Goal: Use online tool/utility: Use online tool/utility

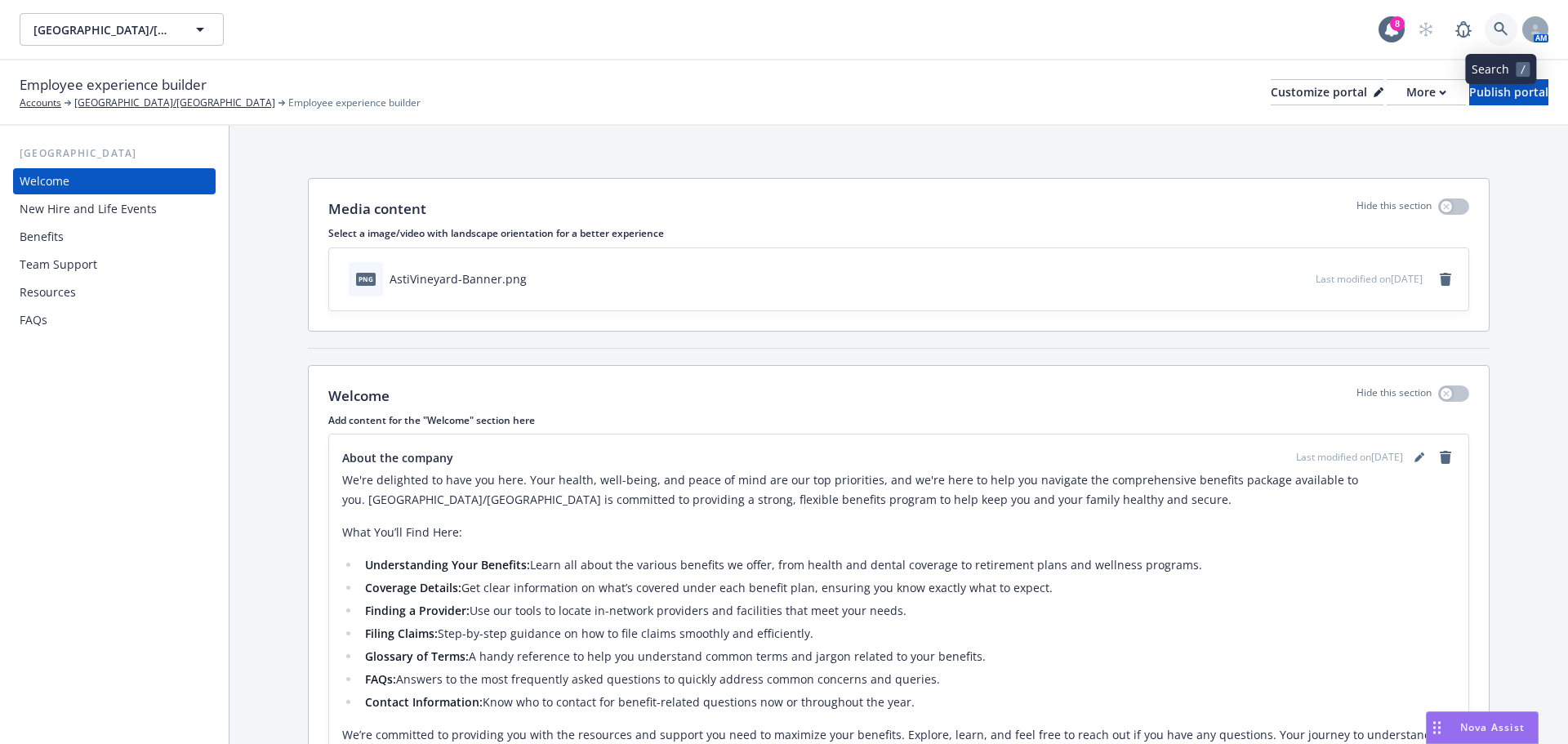
click at [1497, 27] on icon at bounding box center [1501, 29] width 15 height 15
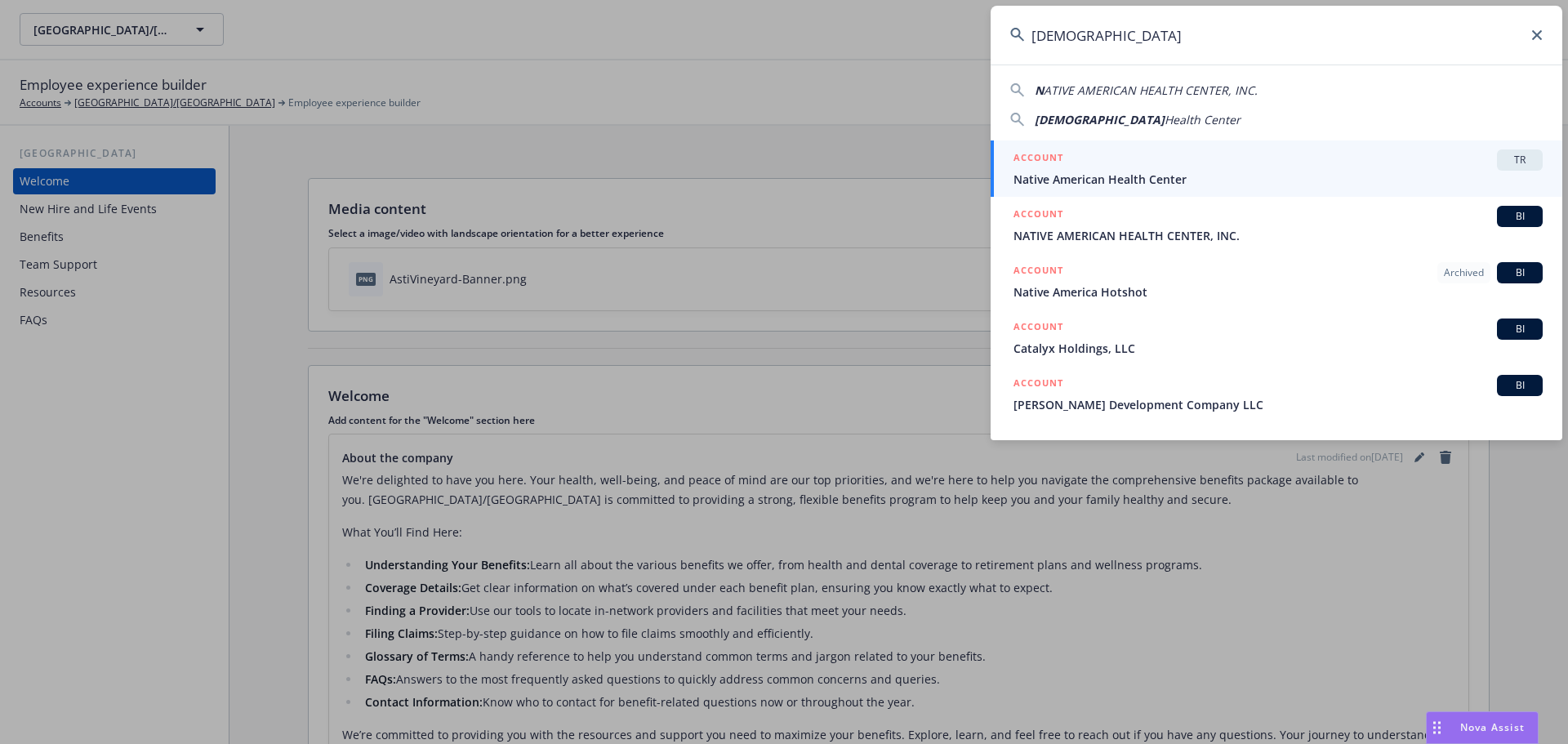
type input "[DEMOGRAPHIC_DATA]"
click at [1090, 174] on span "Native American Health Center" at bounding box center [1277, 179] width 529 height 17
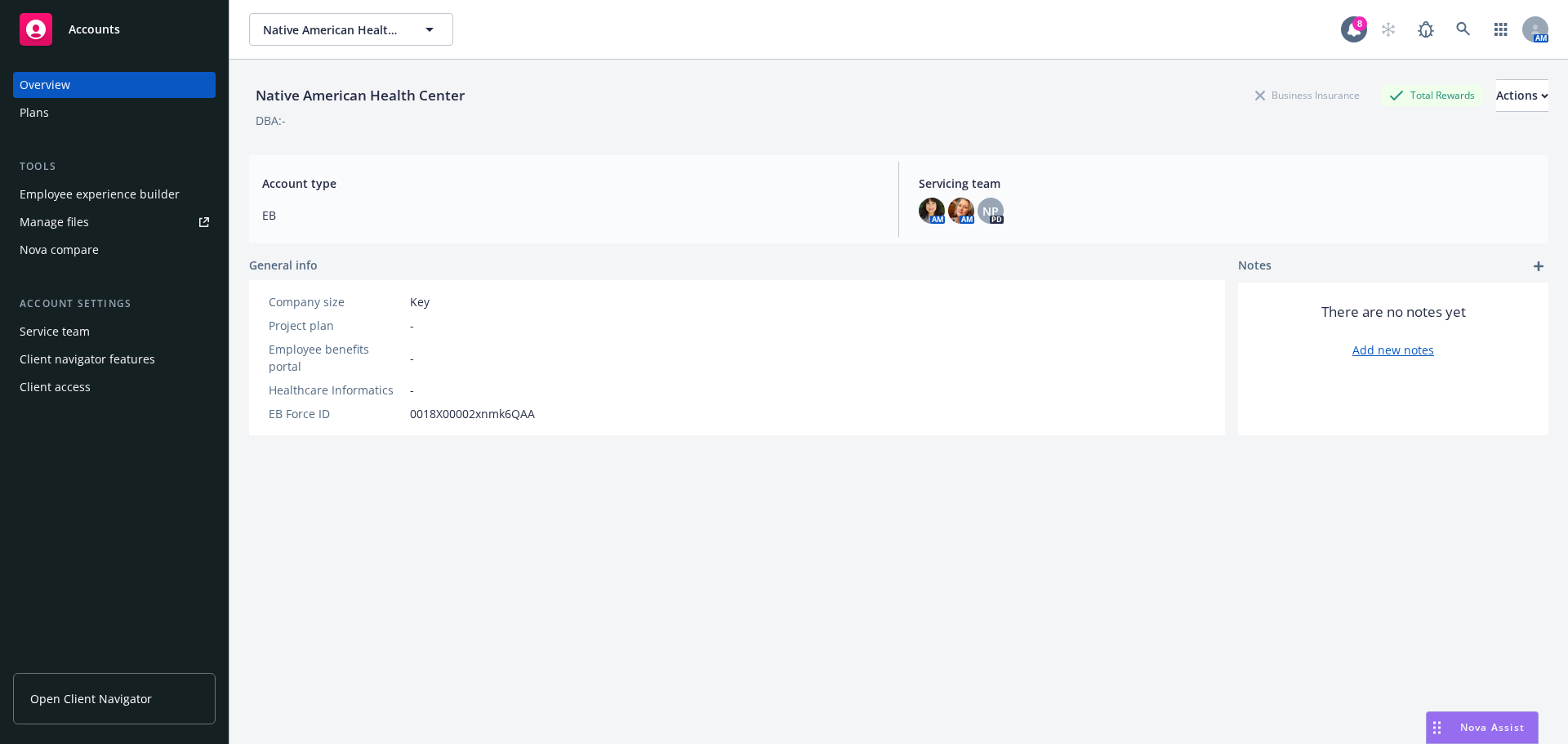
click at [1477, 734] on span "Nova Assist" at bounding box center [1492, 727] width 65 height 14
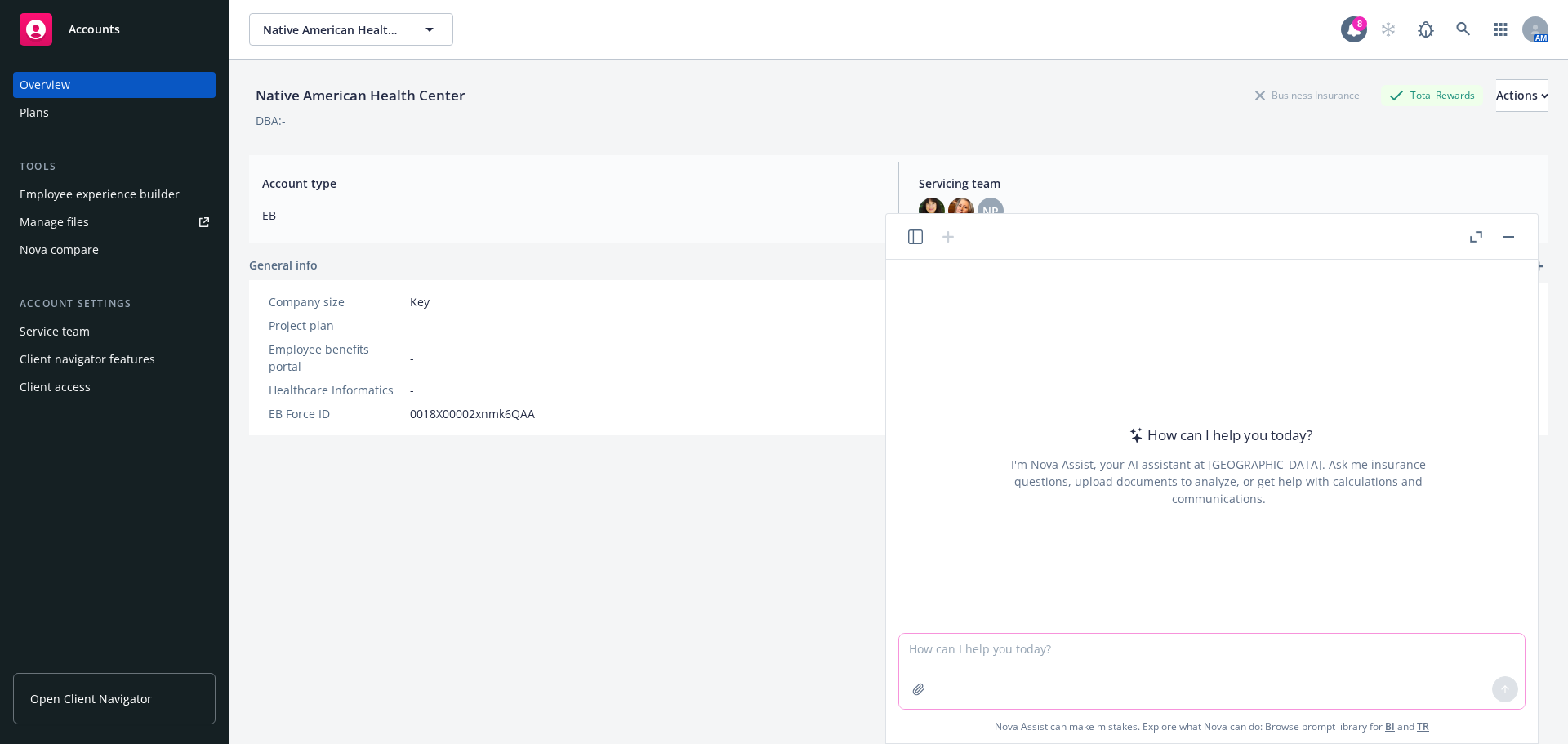
click at [909, 652] on textarea at bounding box center [1212, 671] width 625 height 75
type textarea "p"
click at [1078, 653] on textarea "Please make for professional" at bounding box center [1212, 671] width 625 height 75
paste textarea "We are the brokers for [DEMOGRAPHIC_DATA] Health Center and received the email …"
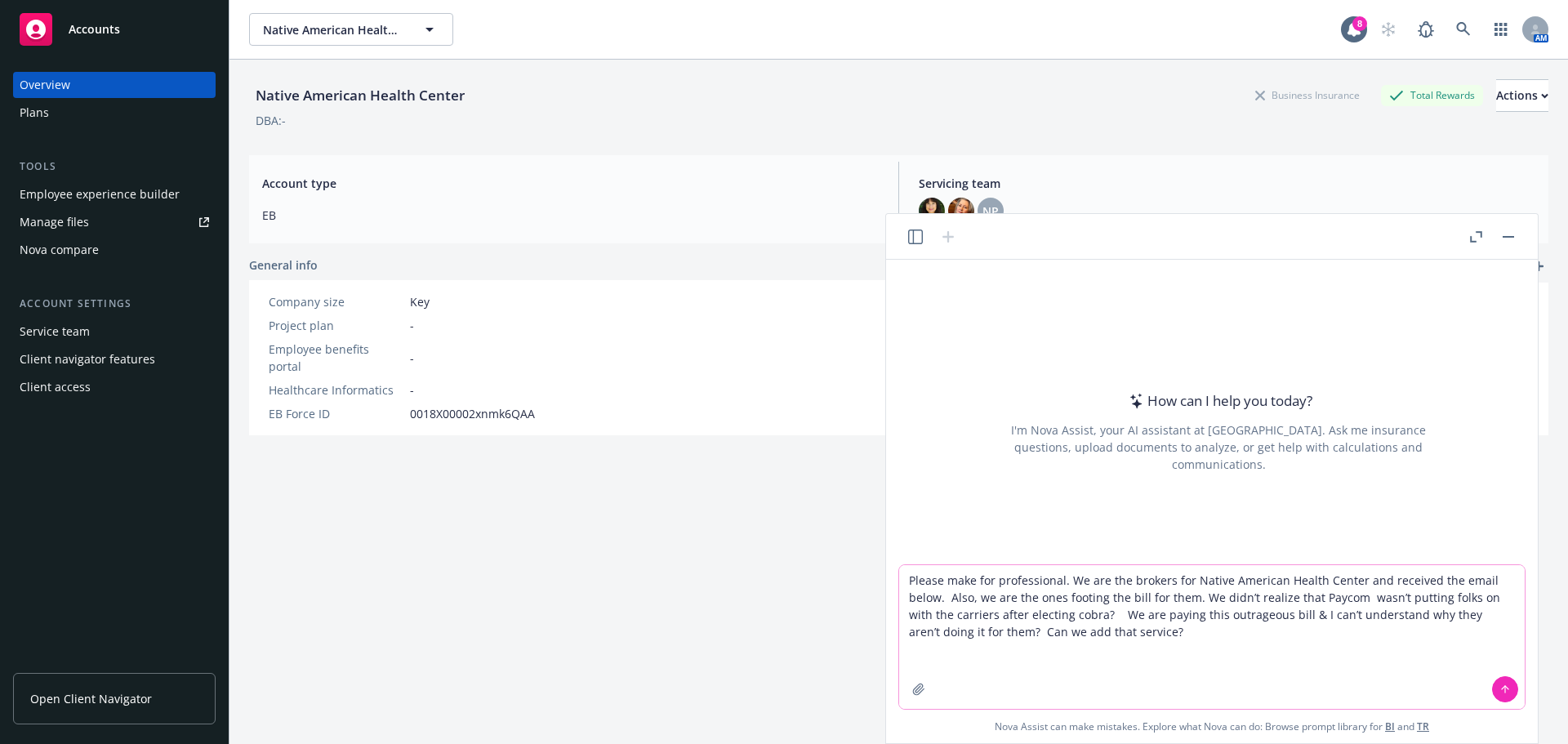
click at [1066, 578] on textarea "Please make for professional. We are the brokers for Native American Health Cen…" at bounding box center [1212, 637] width 625 height 144
type textarea "Please make for professional: We are the brokers for [DEMOGRAPHIC_DATA] Health …"
click at [1510, 692] on icon at bounding box center [1505, 689] width 11 height 11
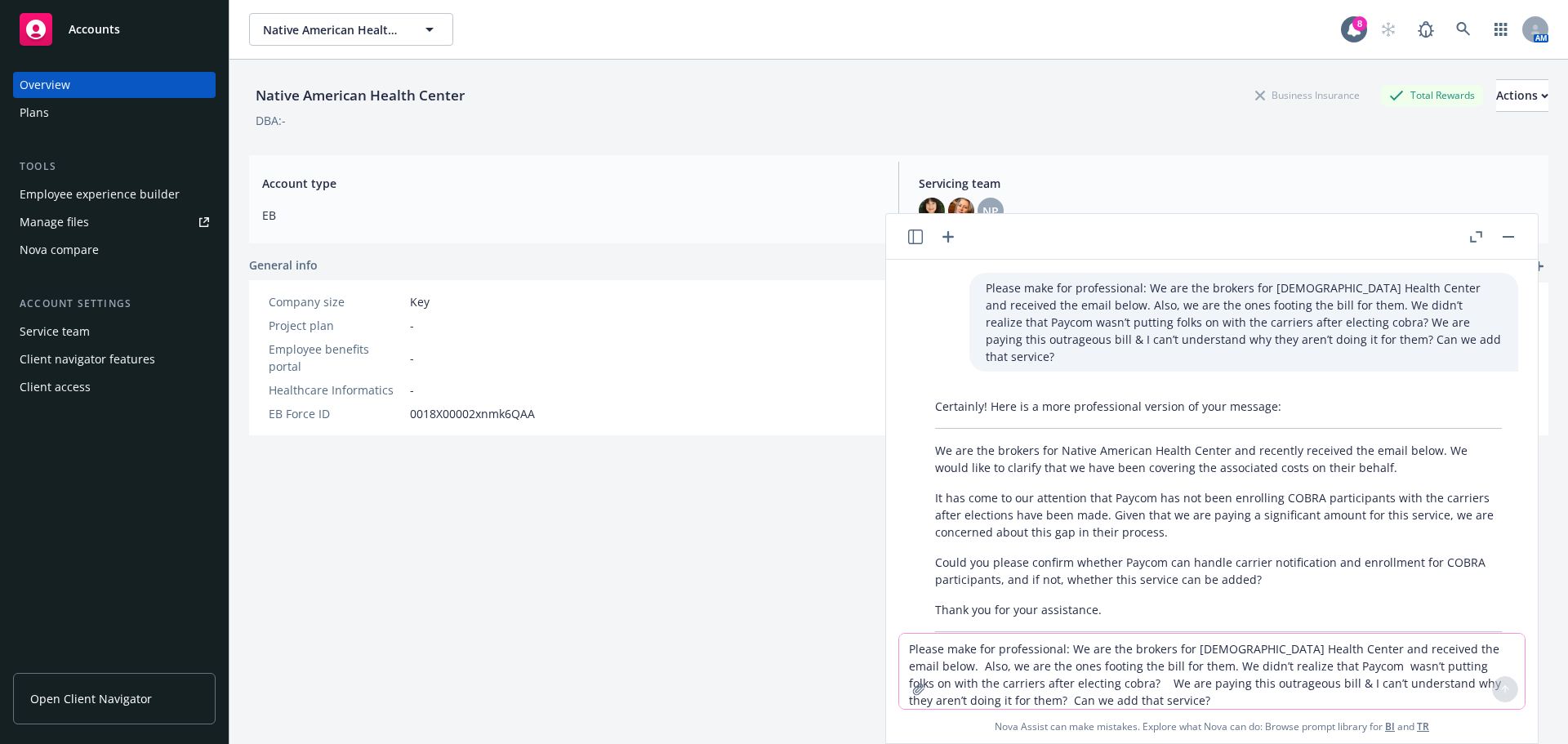
scroll to position [28, 0]
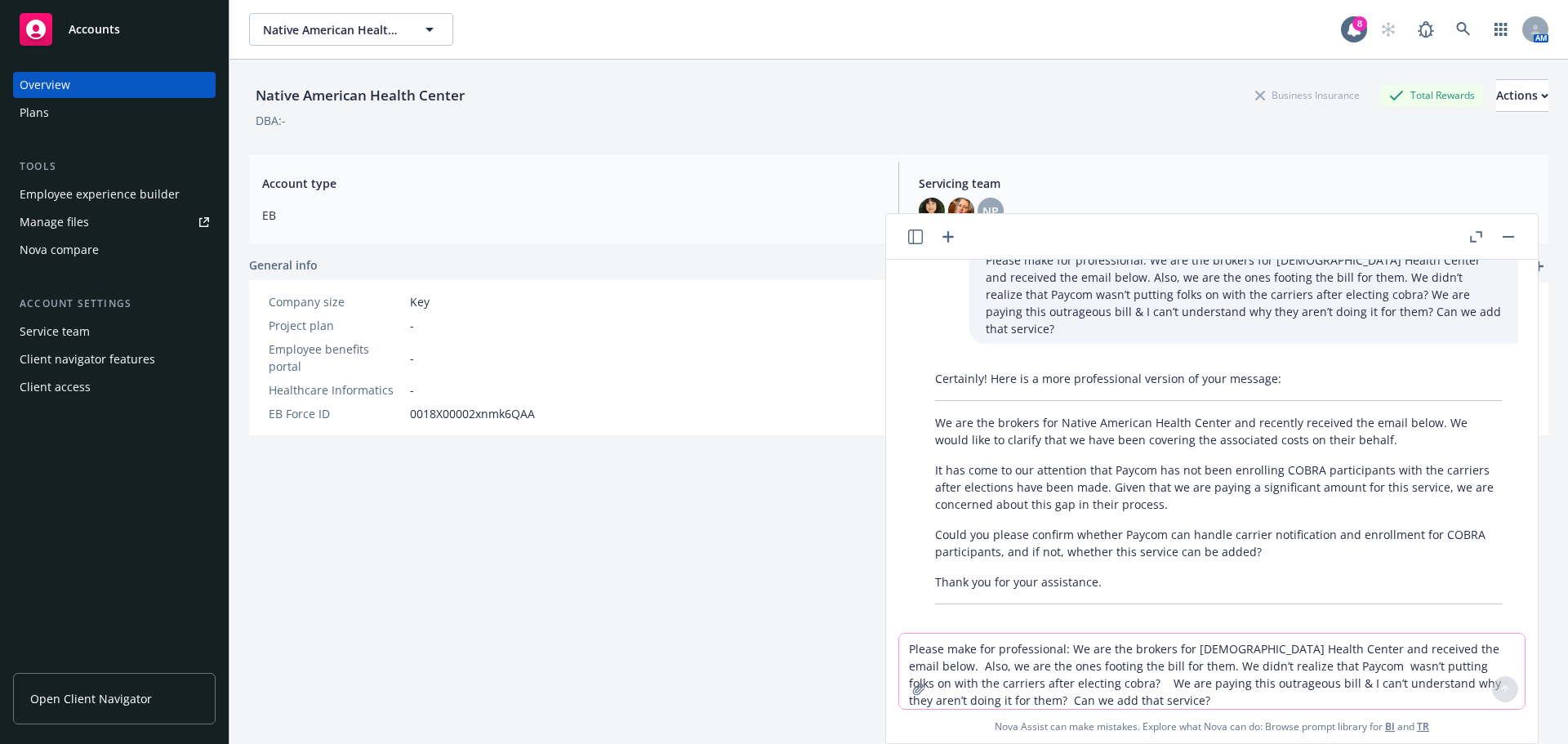
click at [935, 414] on p "We are the brokers for Native American Health Center and recently received the …" at bounding box center [1218, 431] width 566 height 34
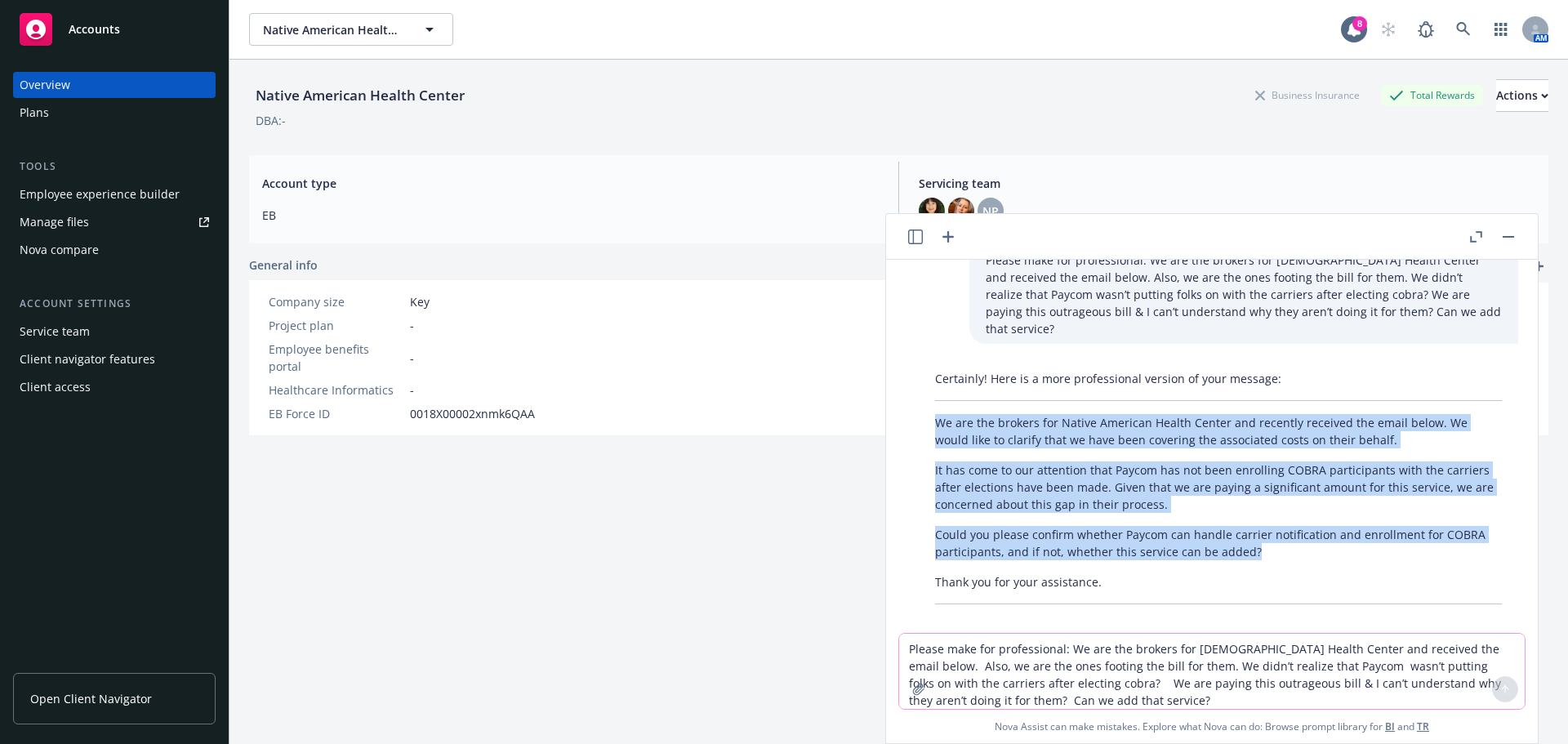
drag, startPoint x: 938, startPoint y: 405, endPoint x: 1269, endPoint y: 541, distance: 357.9
click at [1269, 541] on div "Certainly! Here is a more professional version of your message: We are the brok…" at bounding box center [1218, 487] width 599 height 247
copy div "We are the brokers for Native American Health Center and recently received the …"
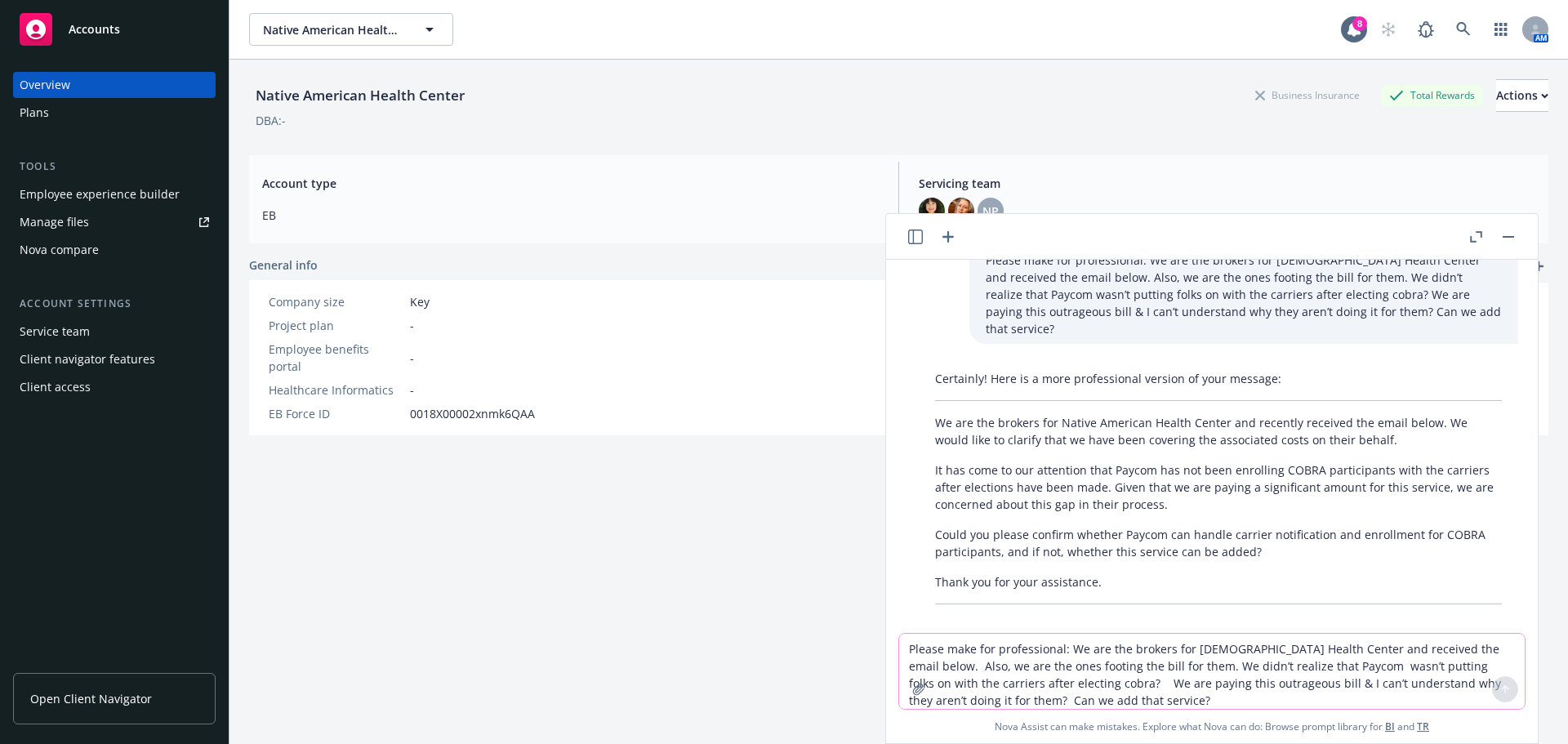
click at [1218, 573] on p "Thank you for your assistance." at bounding box center [1218, 581] width 566 height 17
click at [917, 653] on textarea "Please make for professional: We are the brokers for [DEMOGRAPHIC_DATA] Health …" at bounding box center [1212, 671] width 625 height 75
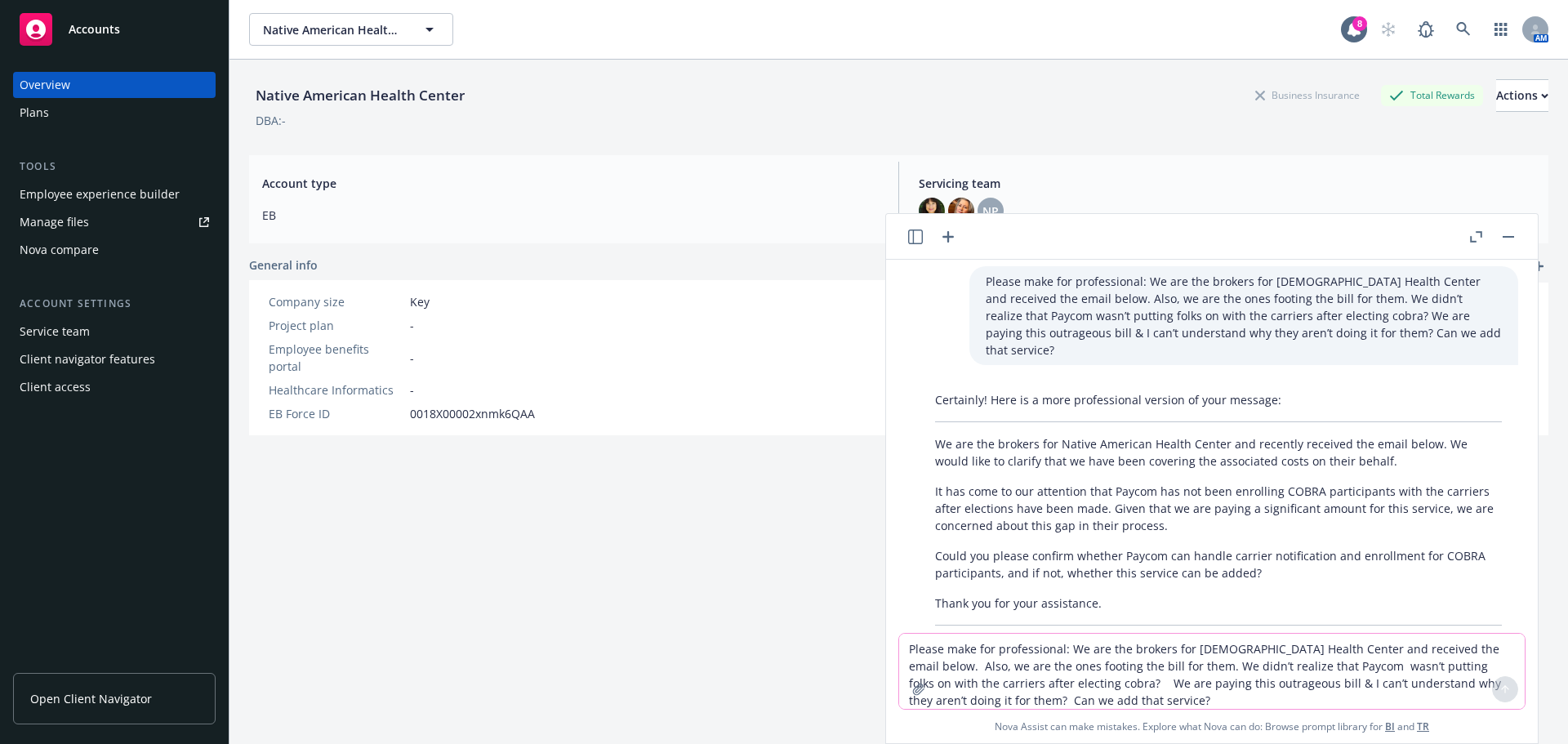
scroll to position [0, 0]
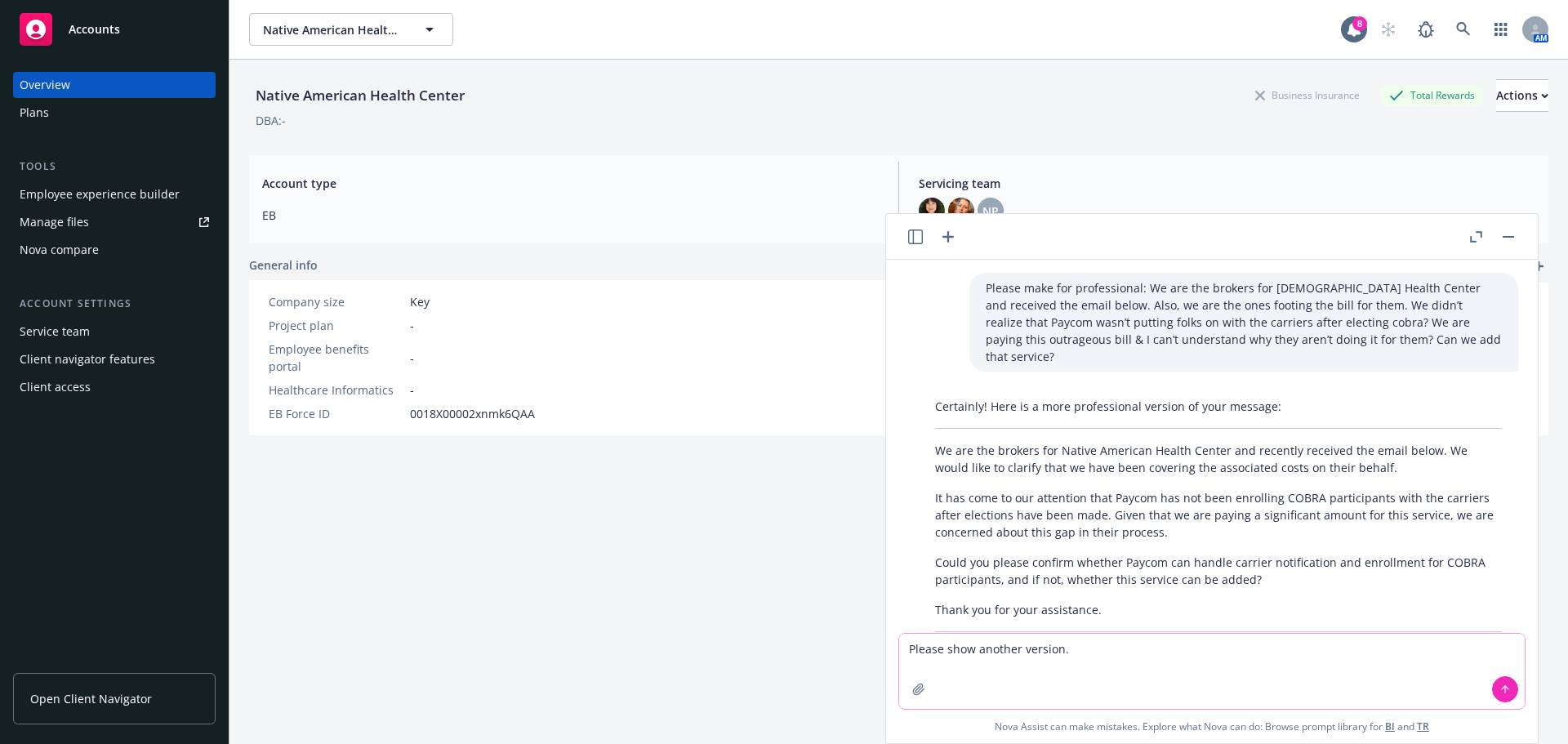
type textarea "Please show another version."
click at [1512, 692] on button at bounding box center [1505, 689] width 26 height 26
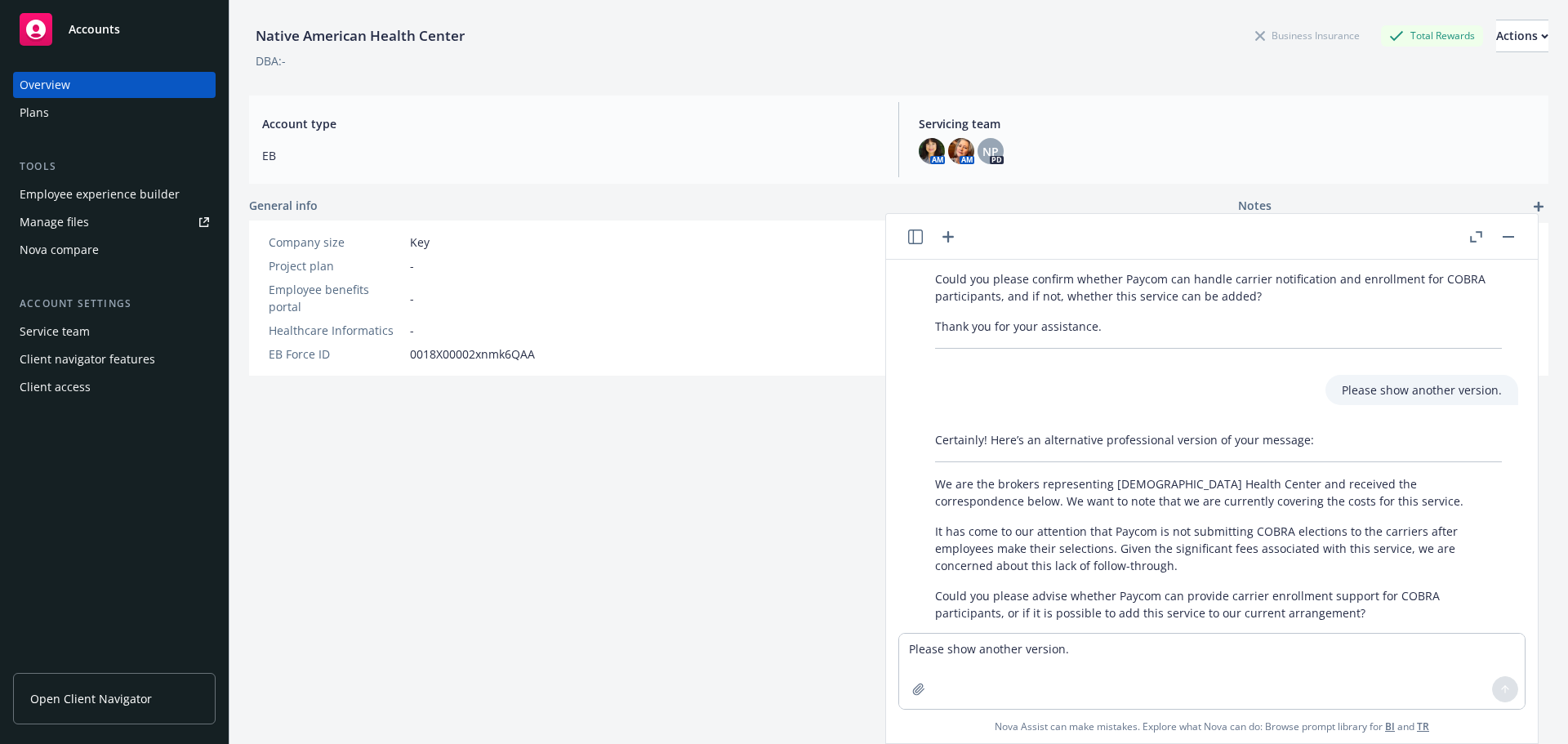
scroll to position [345, 0]
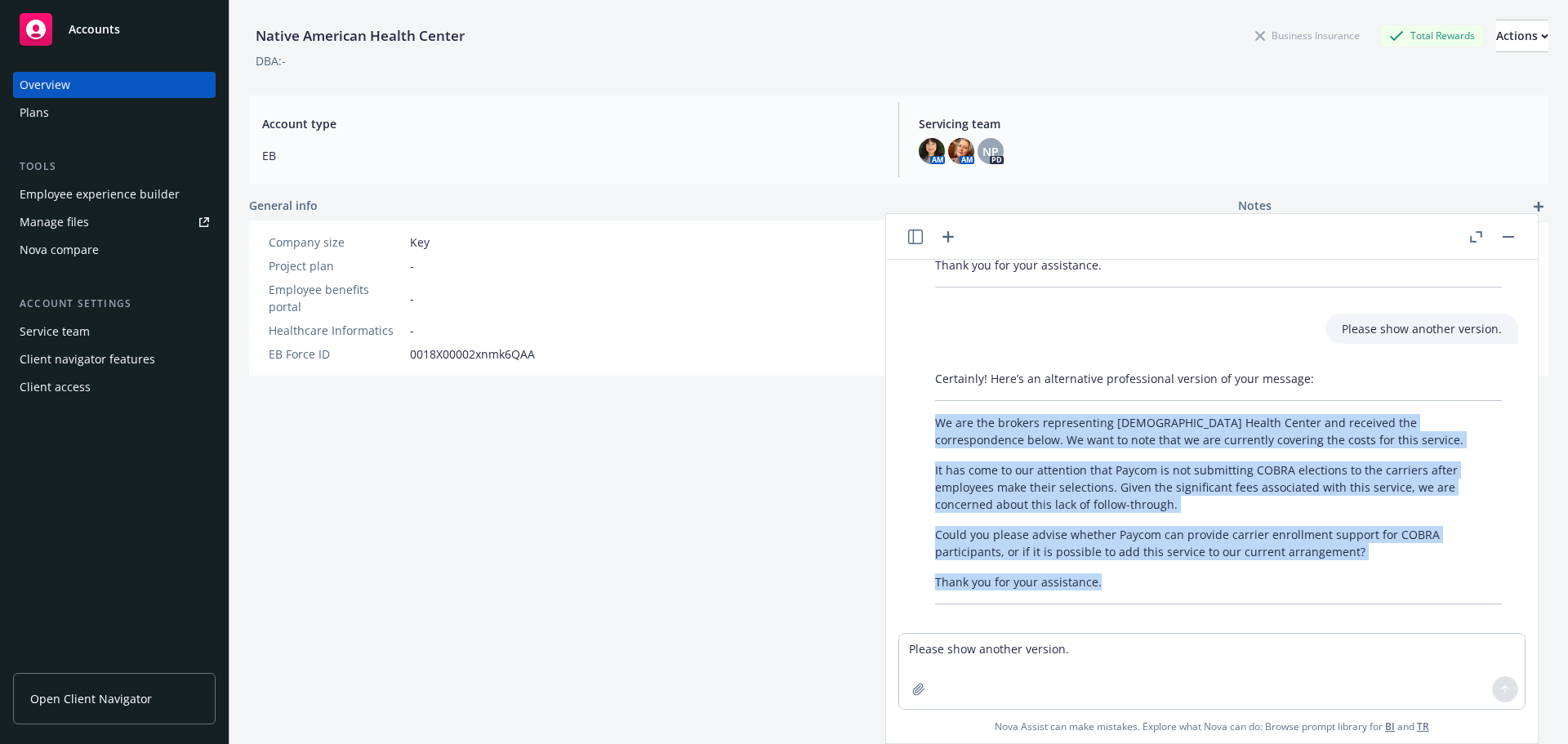
drag, startPoint x: 935, startPoint y: 405, endPoint x: 1105, endPoint y: 552, distance: 224.7
click at [1105, 552] on div "Certainly! Here’s an alternative professional version of your message: We are t…" at bounding box center [1218, 487] width 599 height 247
copy div "We are the brokers representing [DEMOGRAPHIC_DATA] Health Center and received t…"
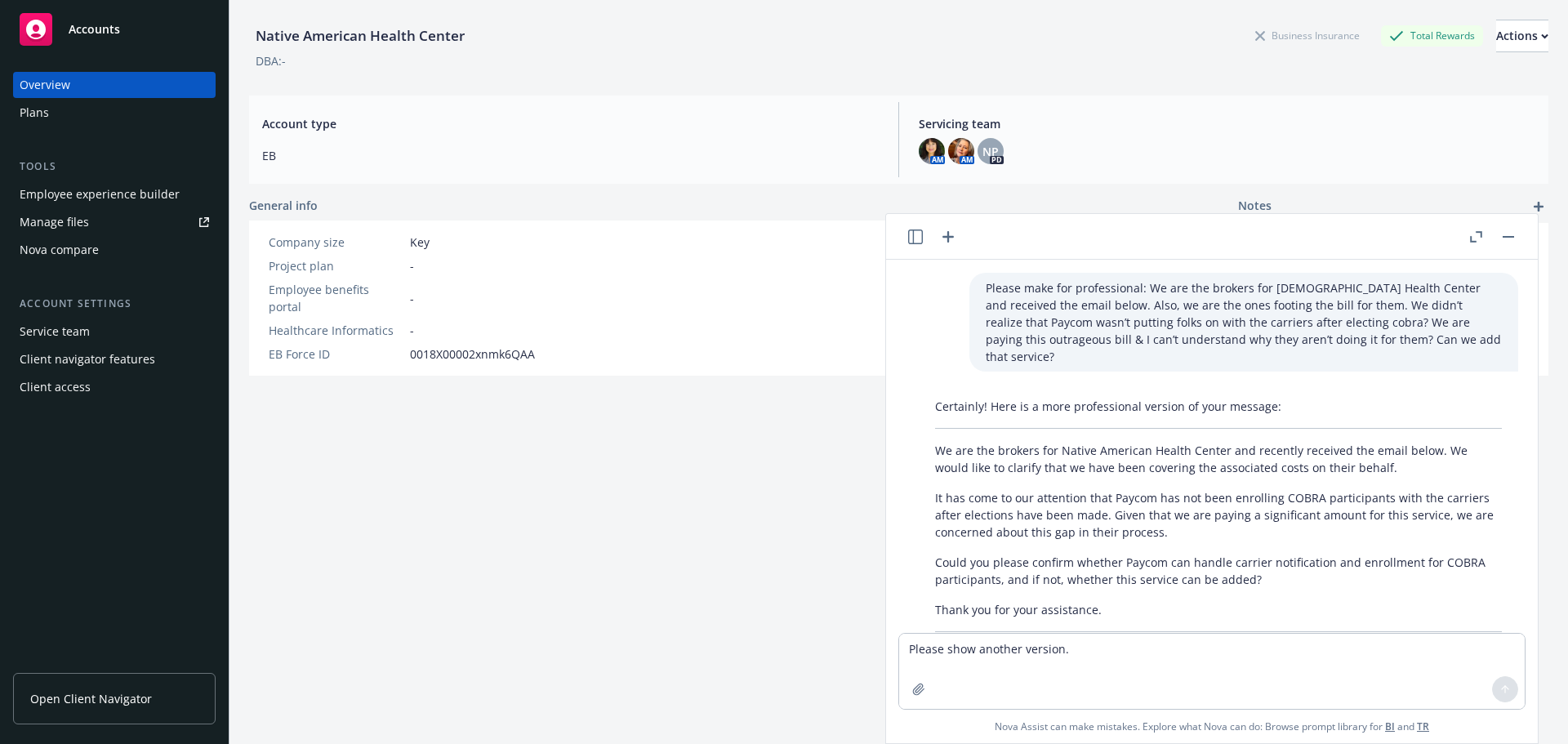
scroll to position [82, 0]
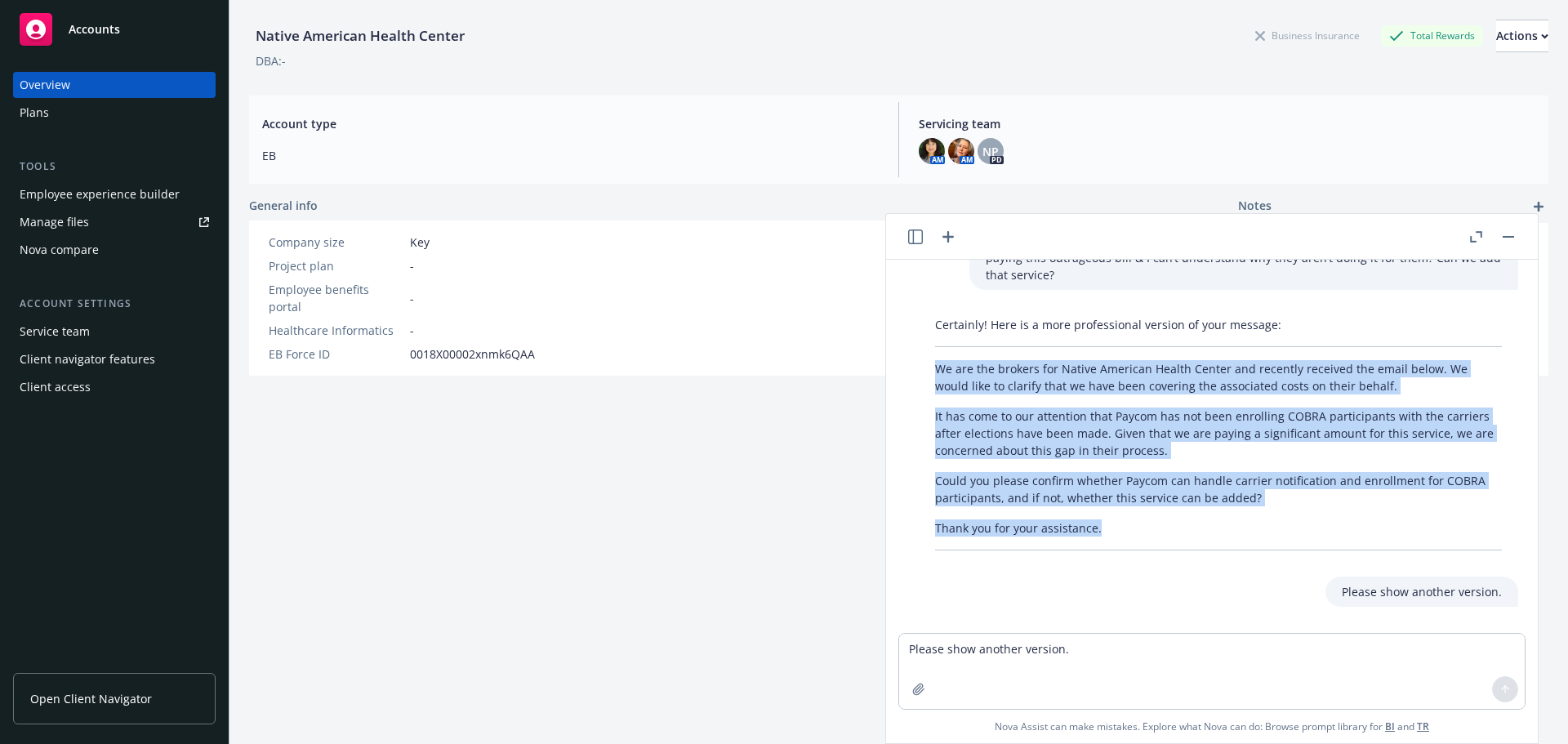
drag, startPoint x: 935, startPoint y: 349, endPoint x: 1121, endPoint y: 514, distance: 248.6
click at [1121, 514] on div "Certainly! Here is a more professional version of your message: We are the brok…" at bounding box center [1218, 433] width 599 height 247
copy div "We are the brokers for Native American Health Center and recently received the …"
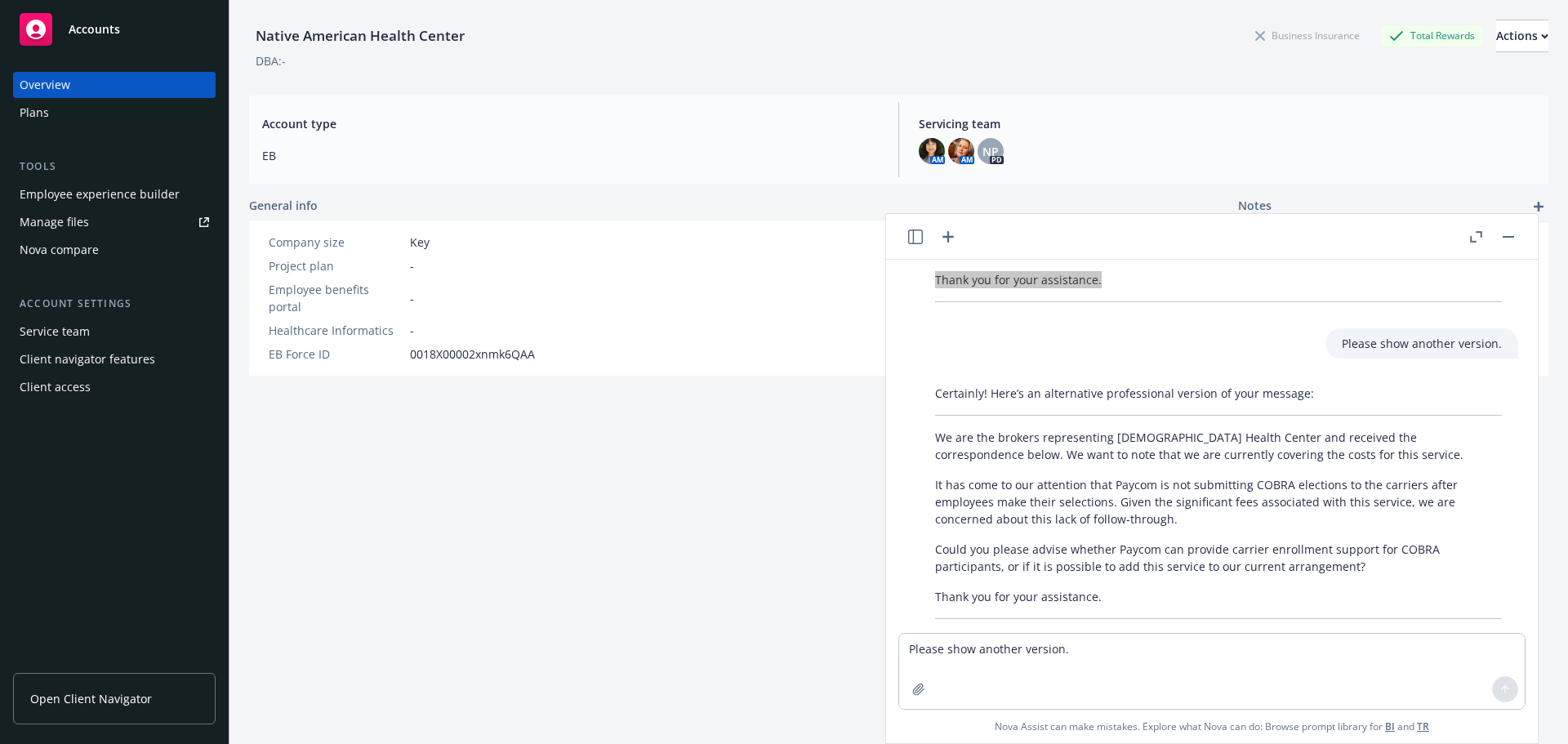
scroll to position [345, 0]
